Goal: Transaction & Acquisition: Purchase product/service

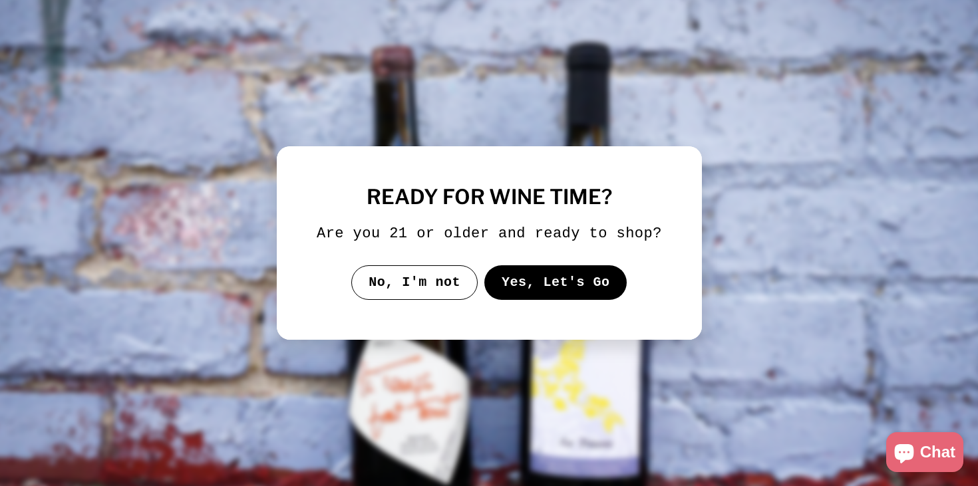
click at [513, 281] on button "Yes, Let's Go" at bounding box center [554, 282] width 143 height 35
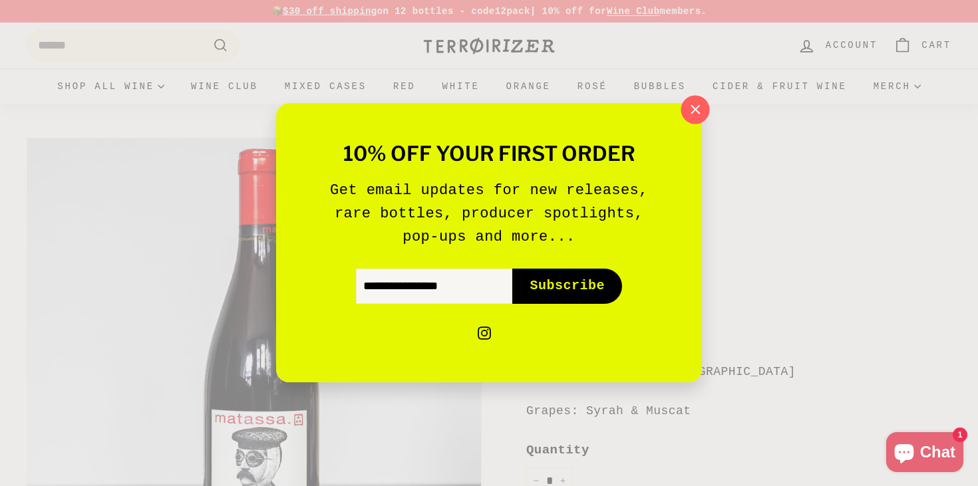
click at [700, 100] on icon "button" at bounding box center [695, 110] width 20 height 20
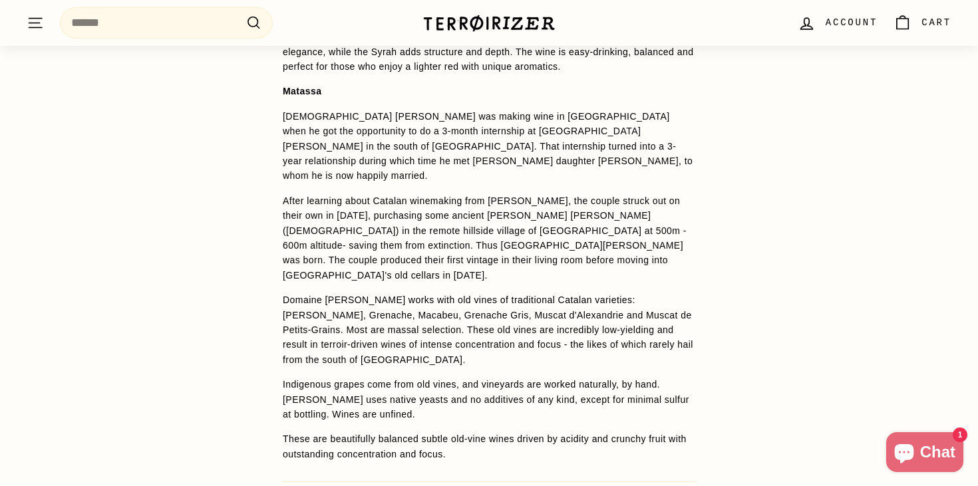
scroll to position [1037, 0]
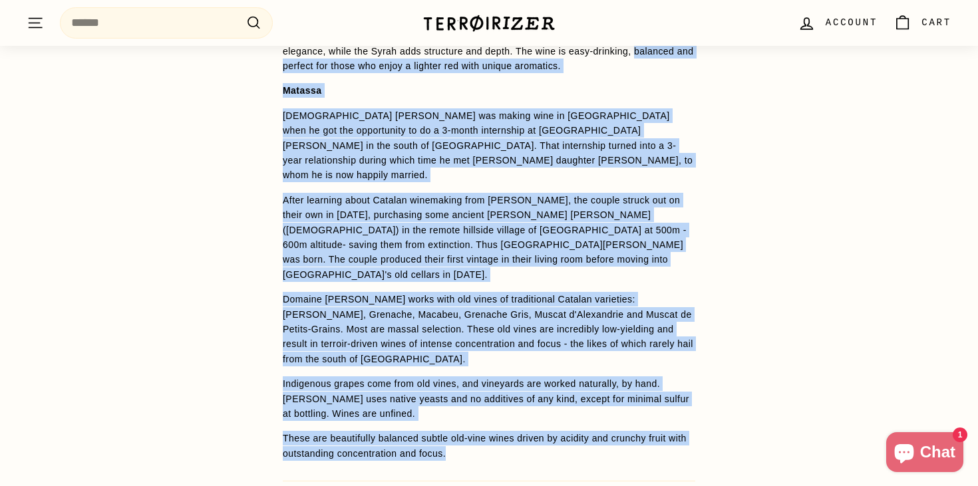
drag, startPoint x: 510, startPoint y: 428, endPoint x: 283, endPoint y: 66, distance: 427.3
click at [283, 66] on span "Previously known as 'Brut Rouge', the newly named cuvée retains its original bl…" at bounding box center [489, 230] width 412 height 462
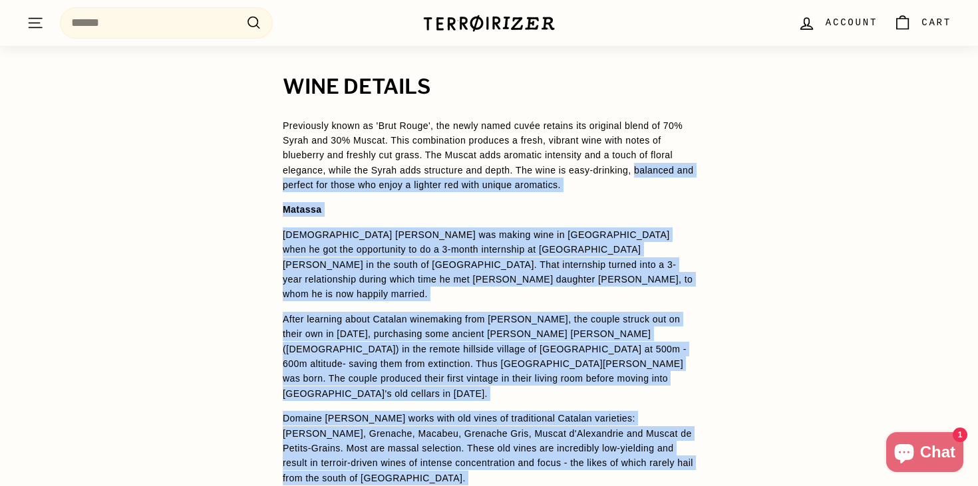
scroll to position [921, 0]
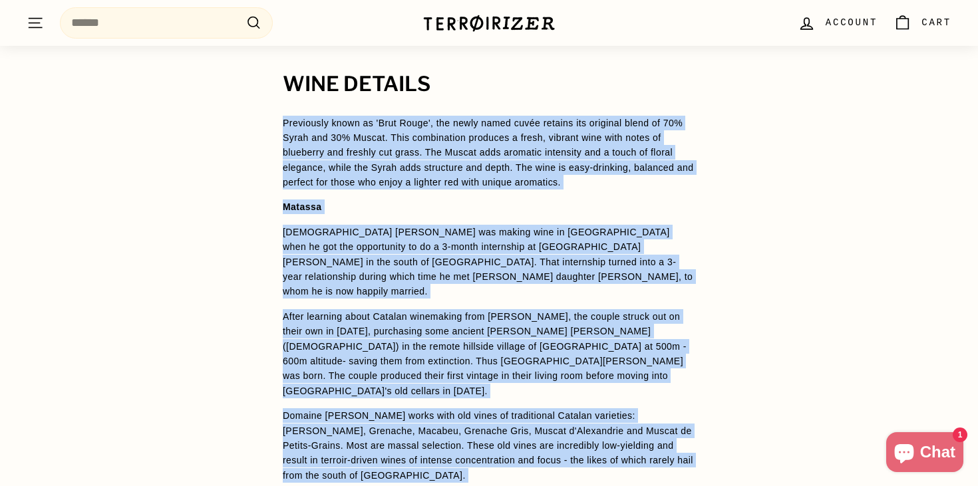
click at [283, 125] on span "Previously known as 'Brut Rouge', the newly named cuvée retains its original bl…" at bounding box center [488, 153] width 410 height 70
copy span "Loremipsum dolor si 'Amet Conse', adi elits doeiu tempo incidid utl etdolore ma…"
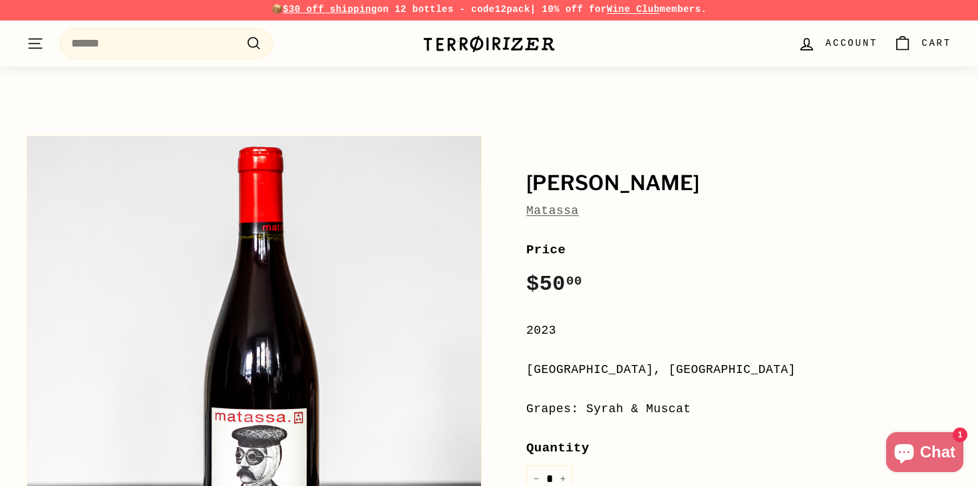
scroll to position [0, 0]
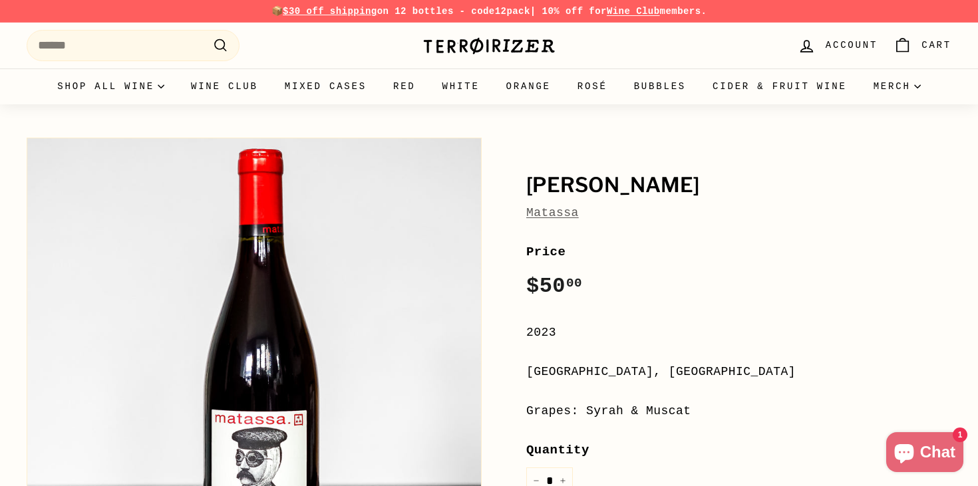
click at [301, 232] on button "Zoom" at bounding box center [254, 365] width 454 height 454
drag, startPoint x: 522, startPoint y: 180, endPoint x: 589, endPoint y: 205, distance: 71.4
click at [589, 205] on div "[PERSON_NAME] Price Regular price $50 00 $50.00 / 2023 [GEOGRAPHIC_DATA], [GEOG…" at bounding box center [723, 431] width 455 height 600
copy div "[PERSON_NAME]"
